Goal: Complete application form

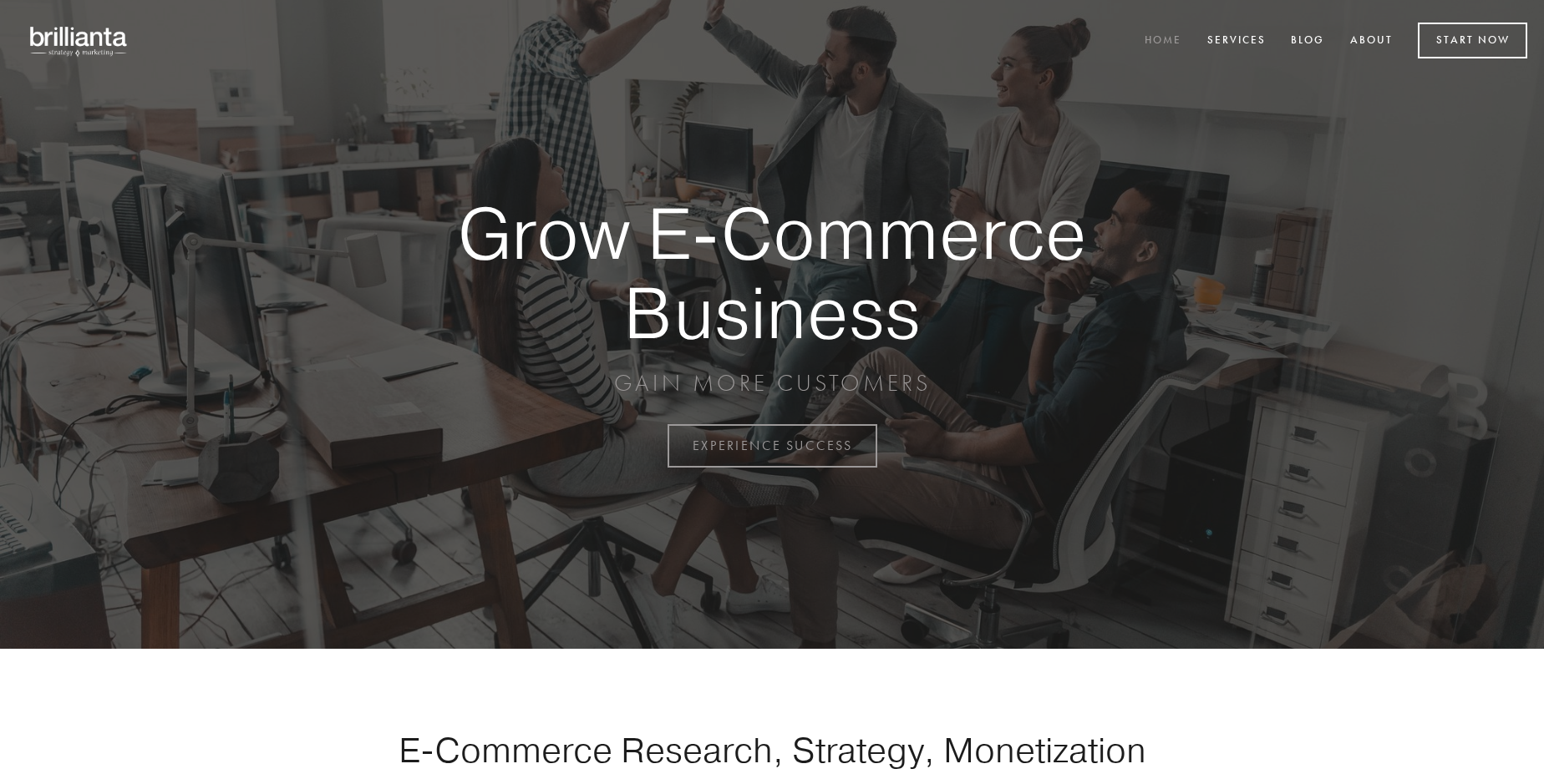
scroll to position [4378, 0]
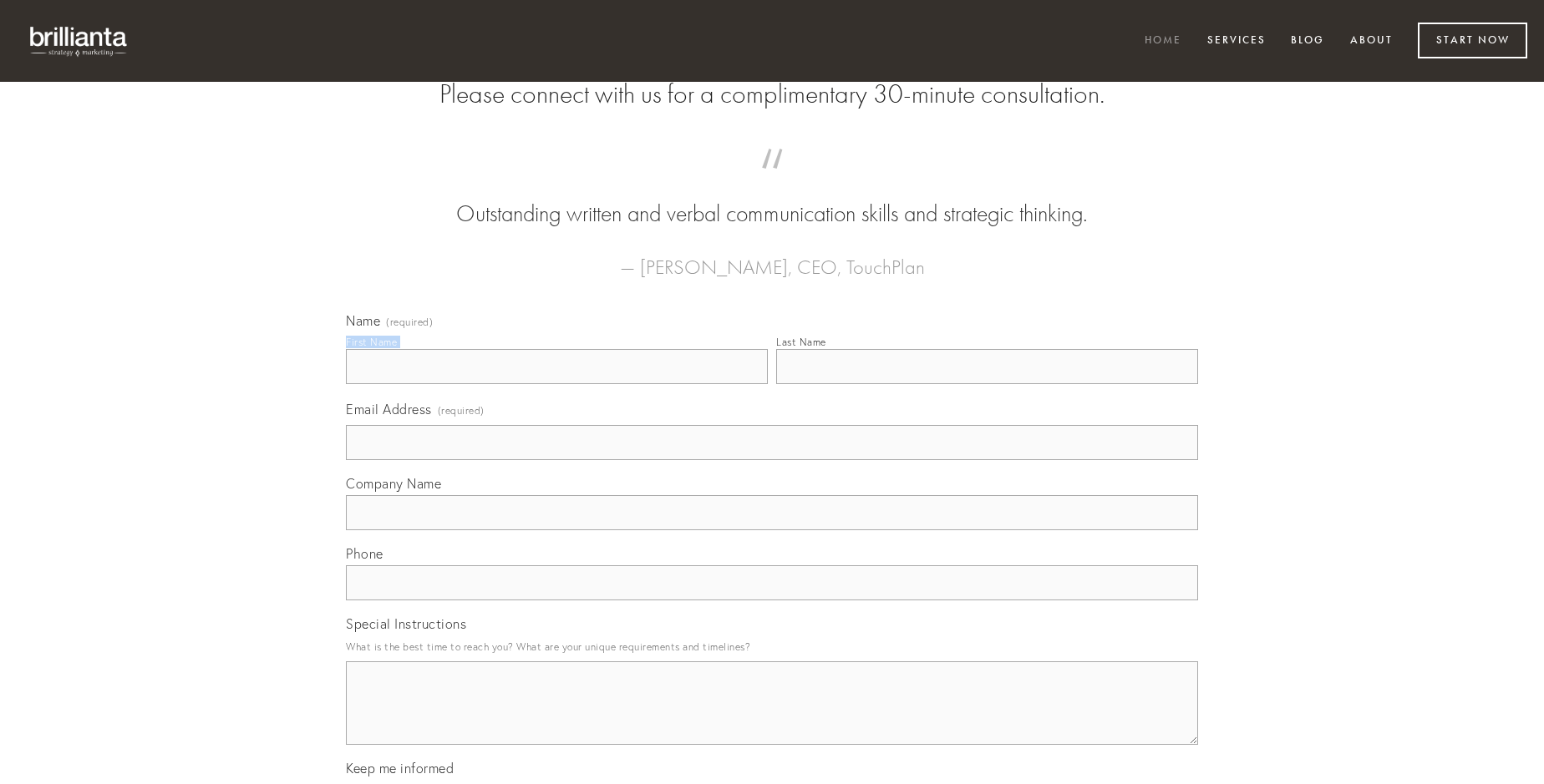
type input "[PERSON_NAME]"
click at [987, 384] on input "Last Name" at bounding box center [988, 366] width 422 height 35
type input "[PERSON_NAME]"
click at [772, 461] on input "Email Address (required)" at bounding box center [772, 443] width 852 height 35
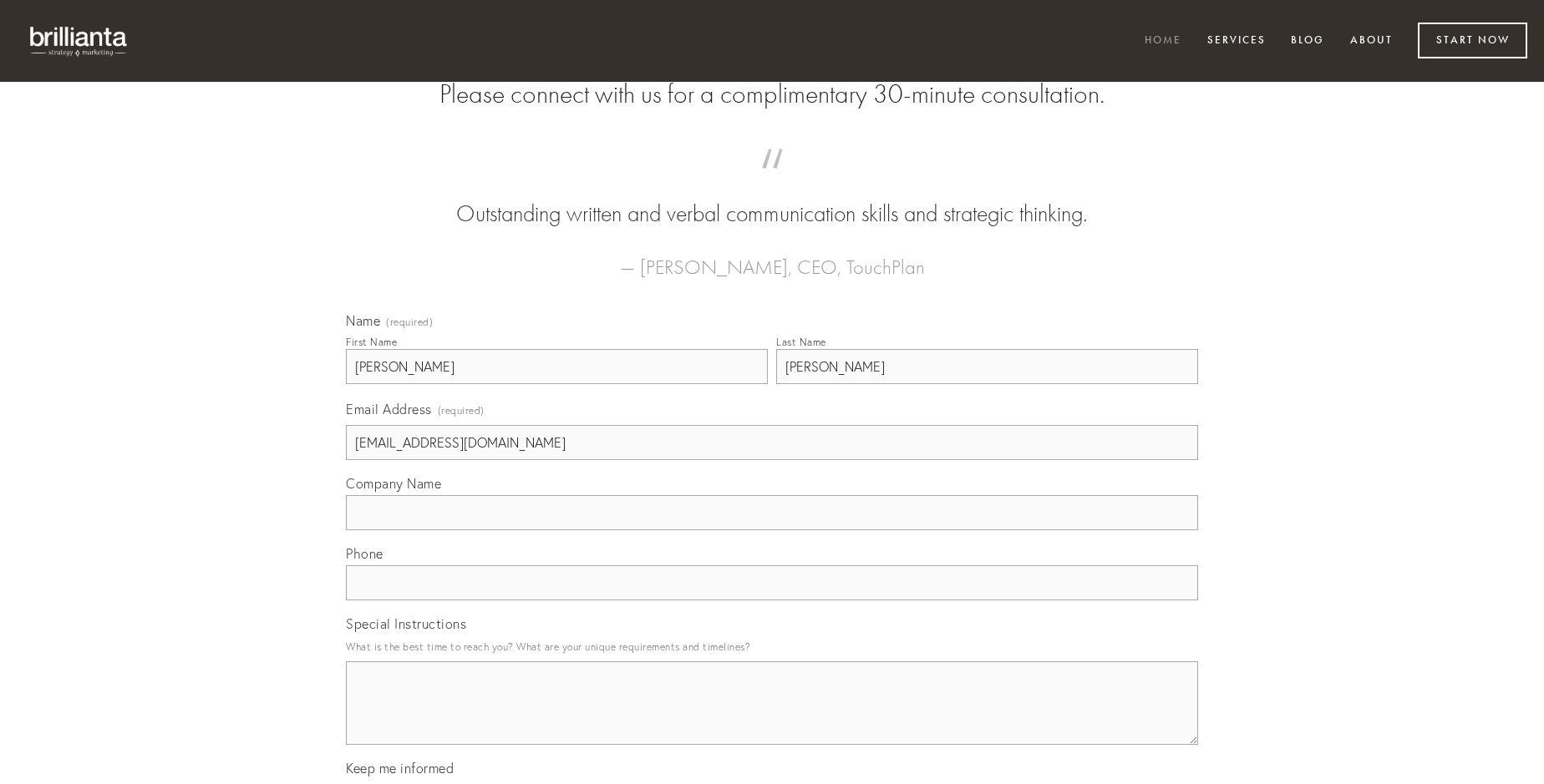
type input "[EMAIL_ADDRESS][DOMAIN_NAME]"
click at [772, 530] on input "Company Name" at bounding box center [772, 512] width 852 height 35
type input "arx"
click at [772, 601] on input "text" at bounding box center [772, 583] width 852 height 35
click at [772, 718] on textarea "Special Instructions" at bounding box center [772, 704] width 852 height 84
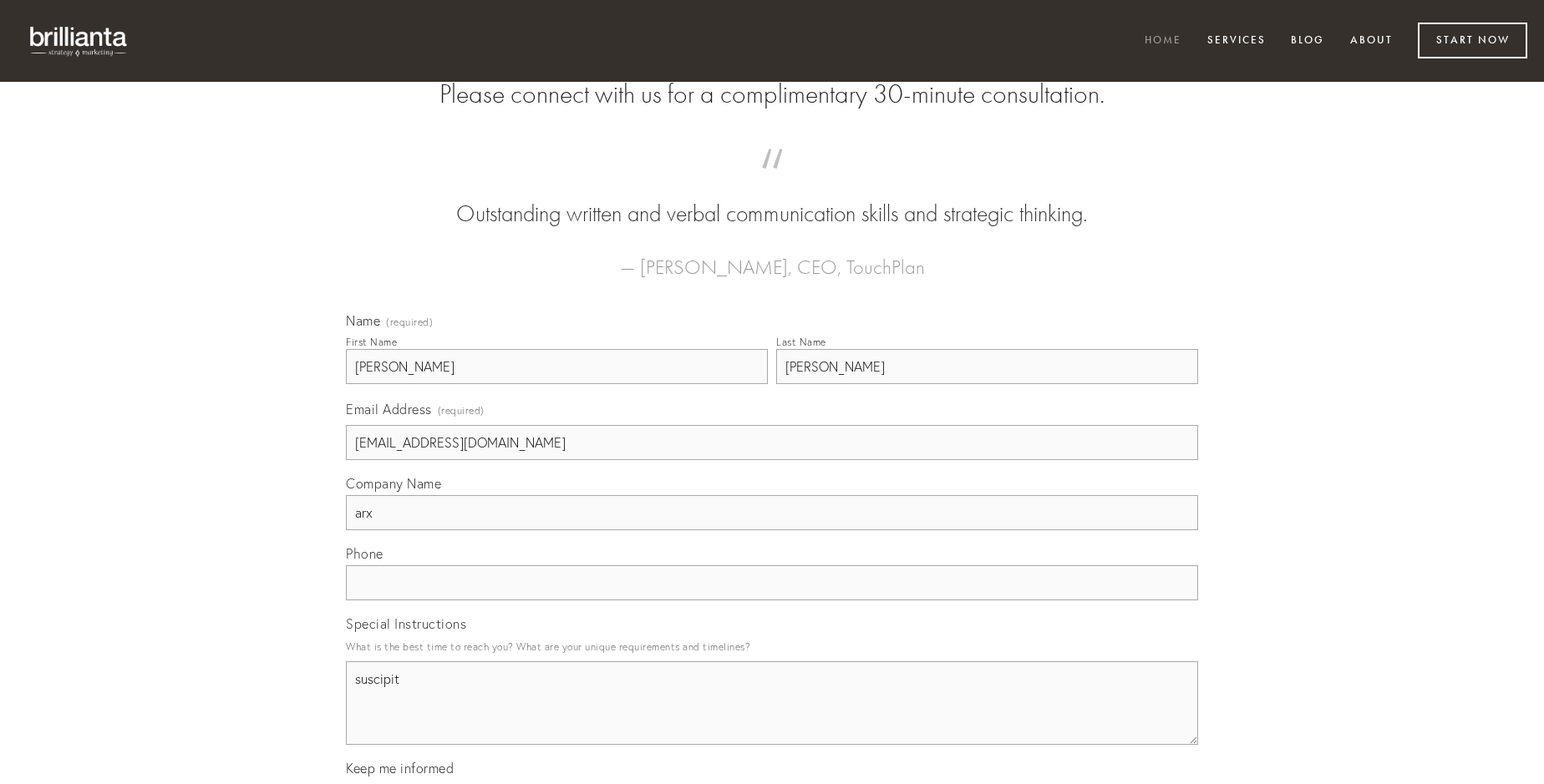
type textarea "suscipit"
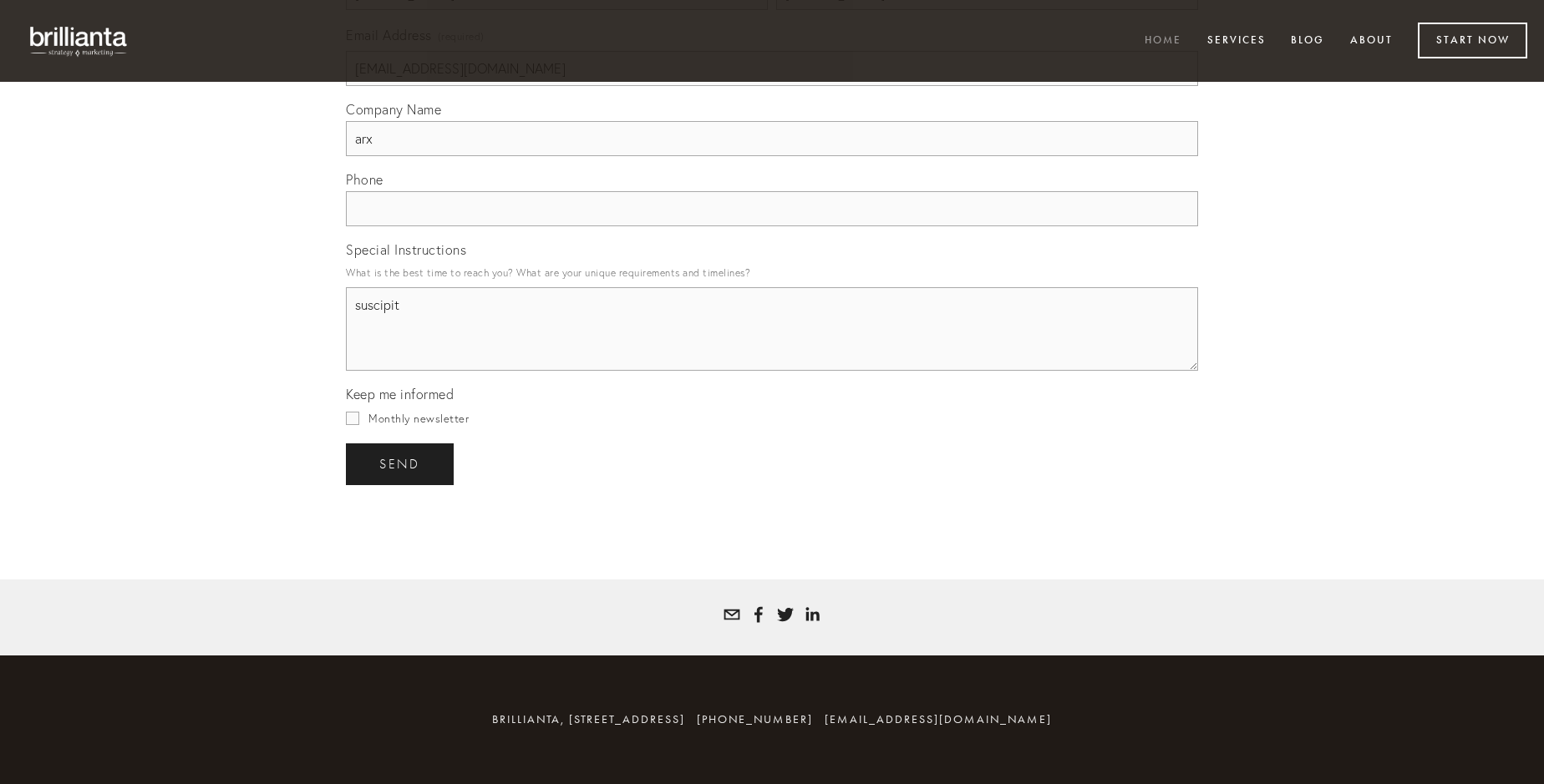
click at [401, 464] on span "send" at bounding box center [400, 464] width 41 height 15
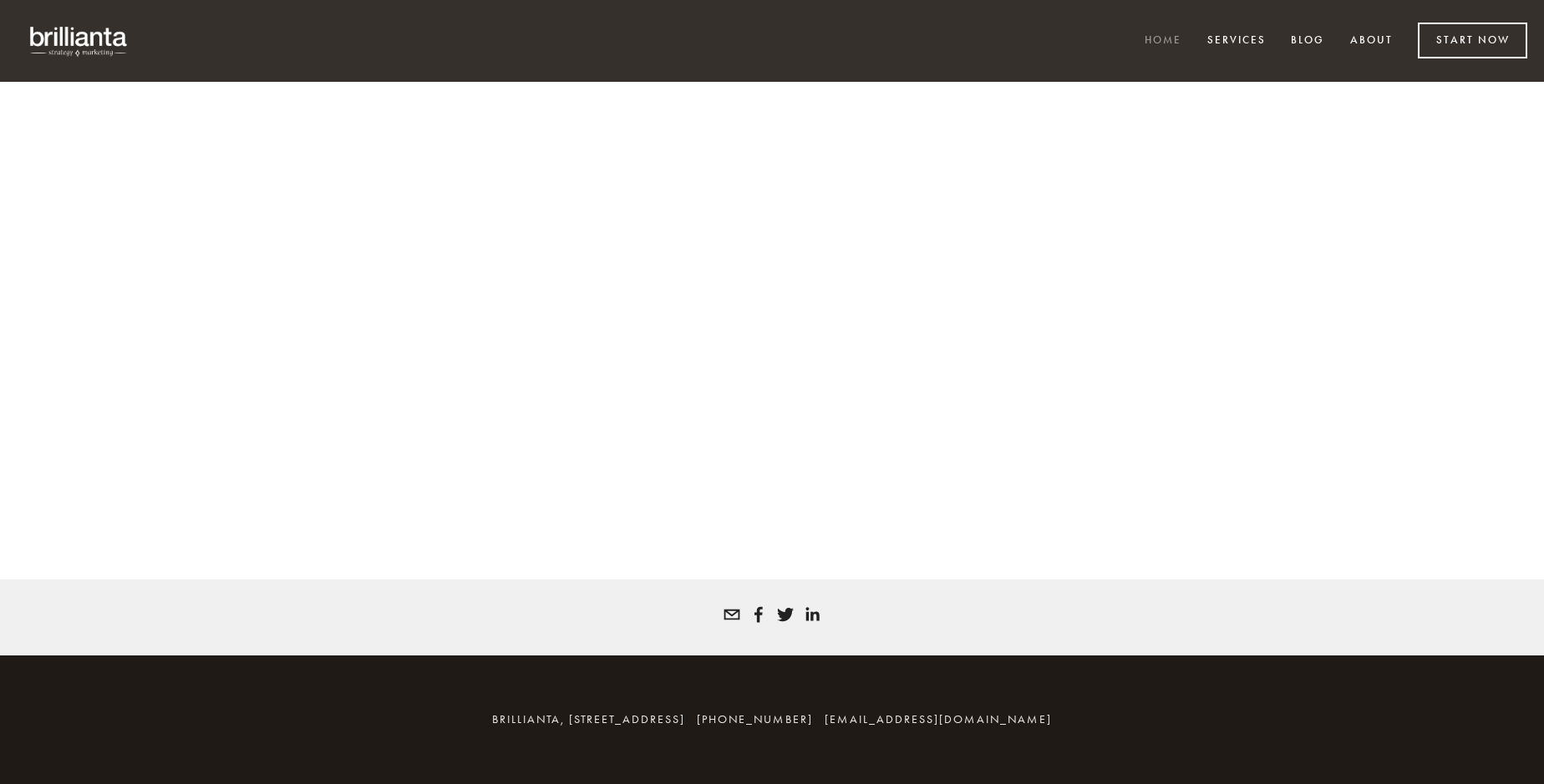
scroll to position [4356, 0]
